Goal: Find contact information: Find contact information

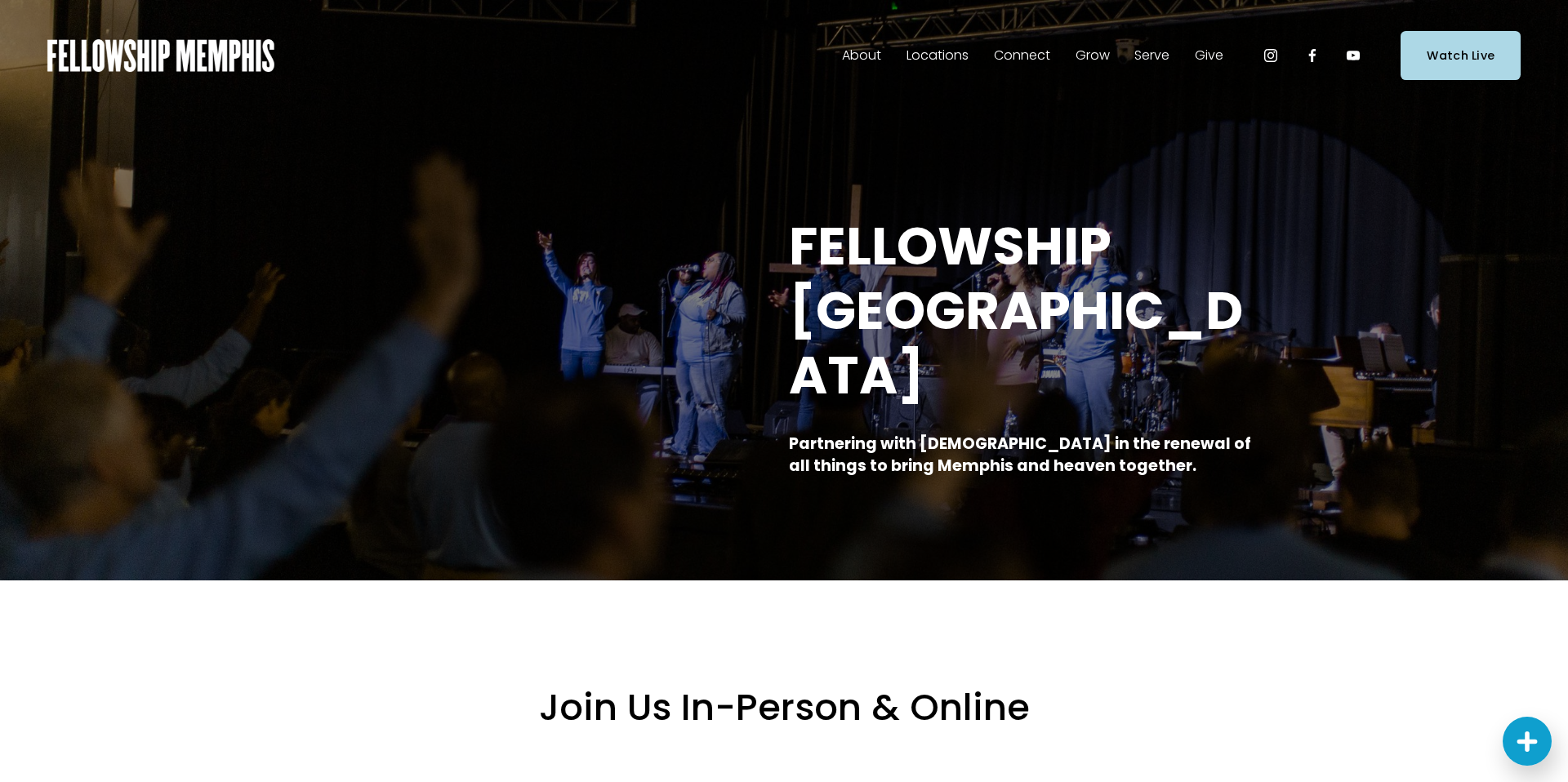
click at [0, 0] on span "Staff" at bounding box center [0, 0] width 0 height 0
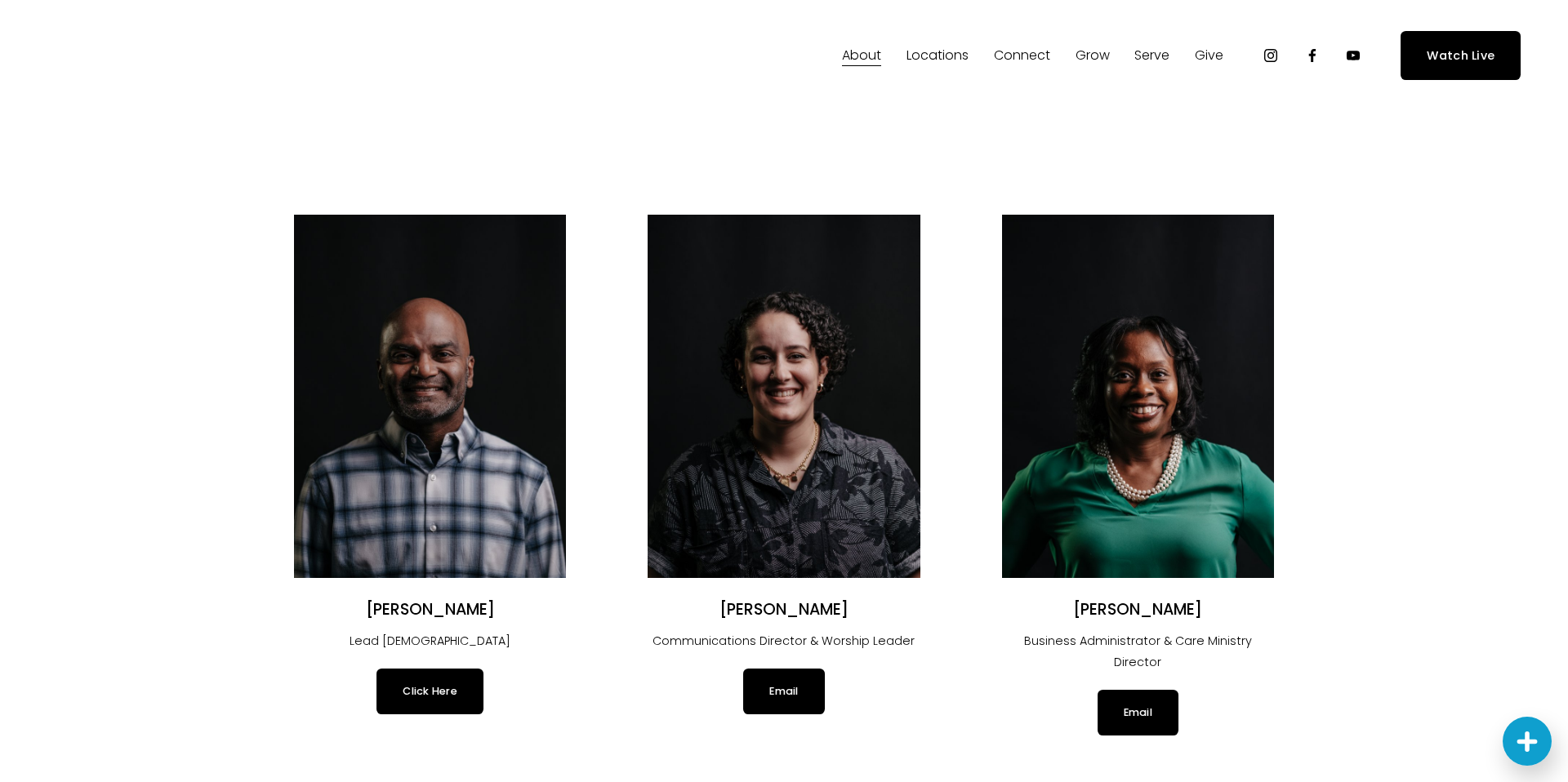
click at [0, 0] on link "Groups" at bounding box center [0, 0] width 0 height 0
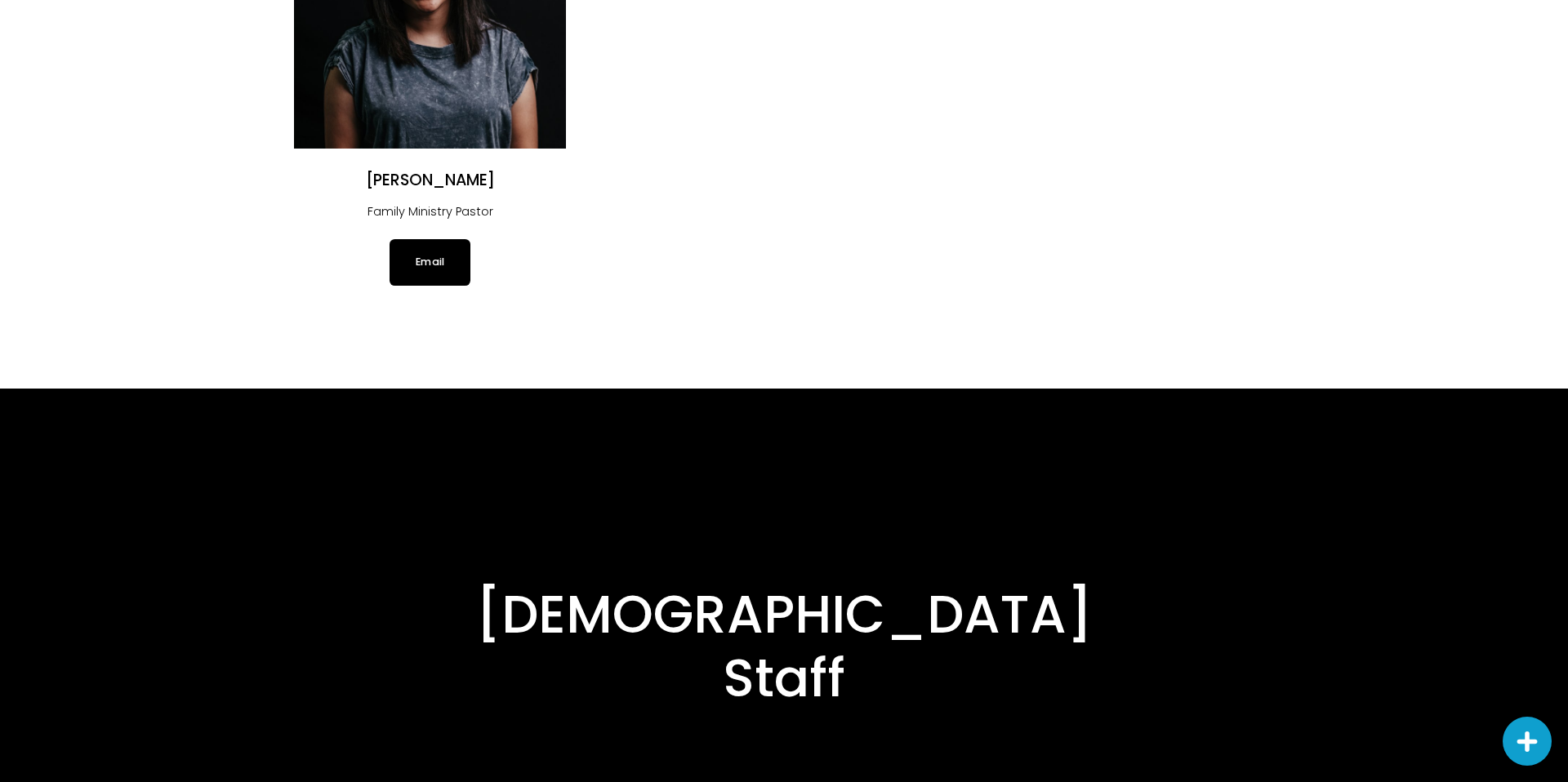
scroll to position [4006, 0]
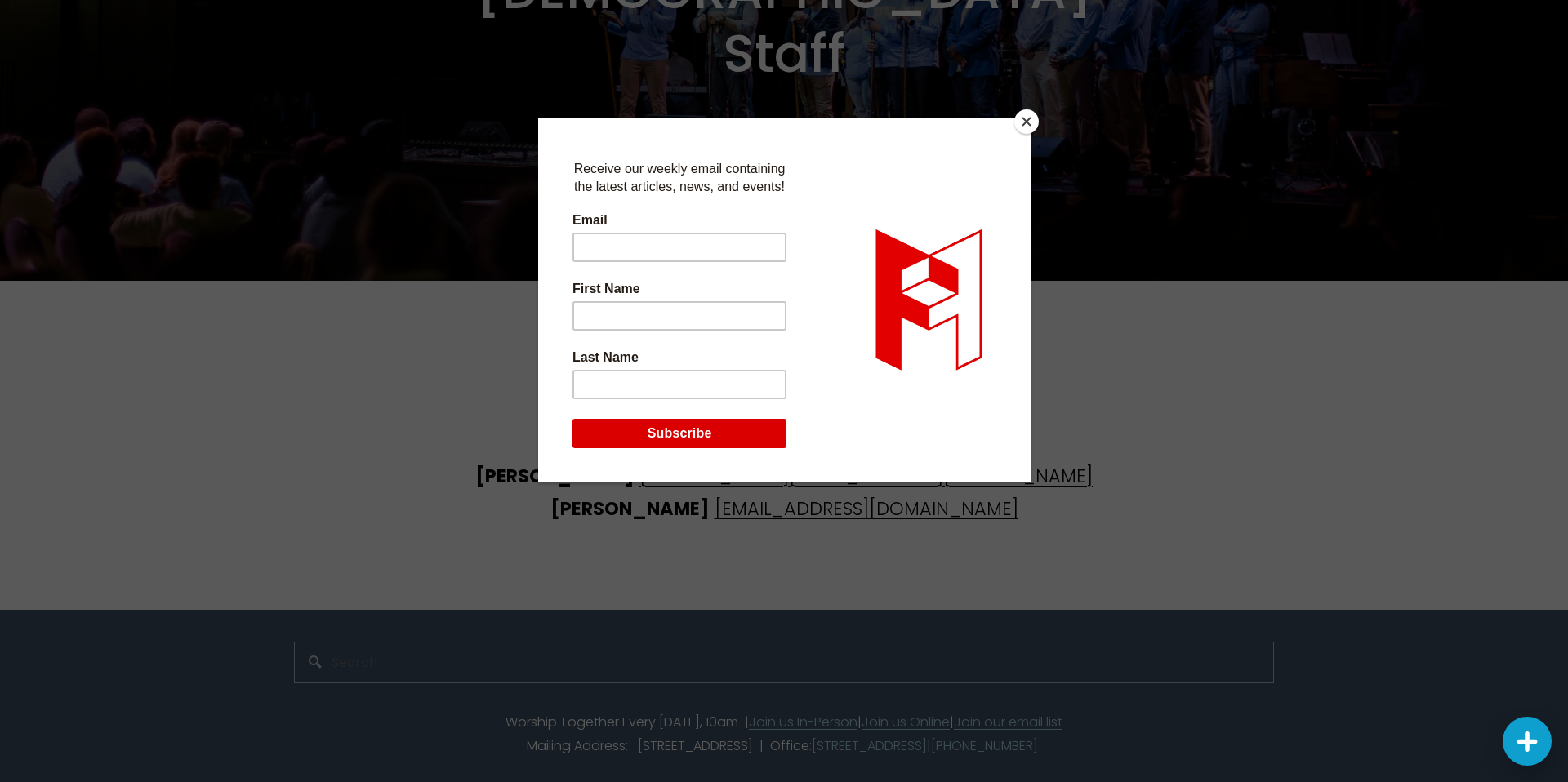
click at [1031, 128] on button "Close" at bounding box center [1027, 121] width 24 height 24
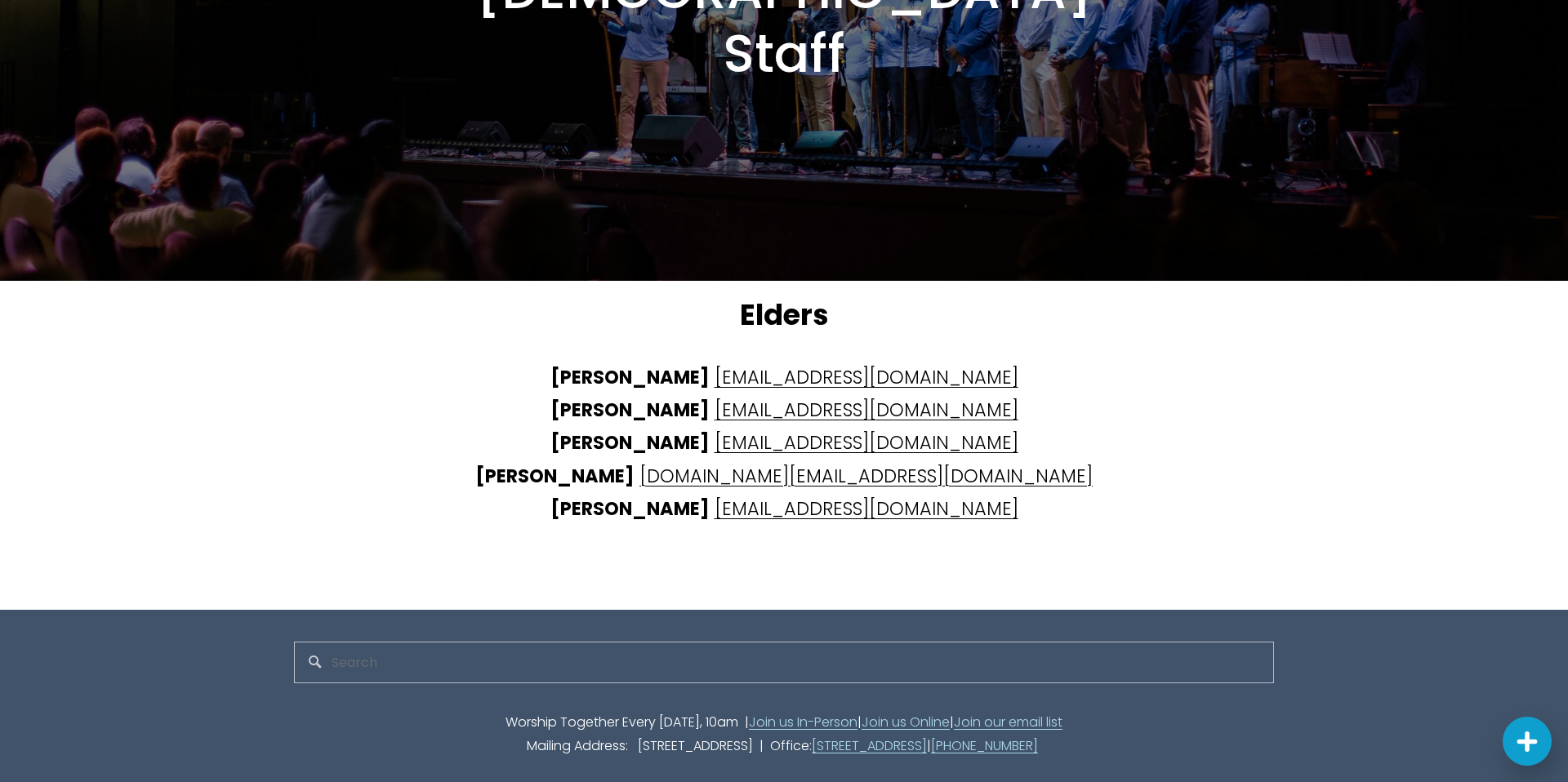
drag, startPoint x: 1088, startPoint y: 481, endPoint x: 704, endPoint y: 495, distance: 384.3
click at [704, 495] on p "Aaron Shafer airshafer@gmail.com Finny Mathew mfinny@gmail.com Bruce Hillyer hi…" at bounding box center [784, 443] width 735 height 165
